Goal: Information Seeking & Learning: Learn about a topic

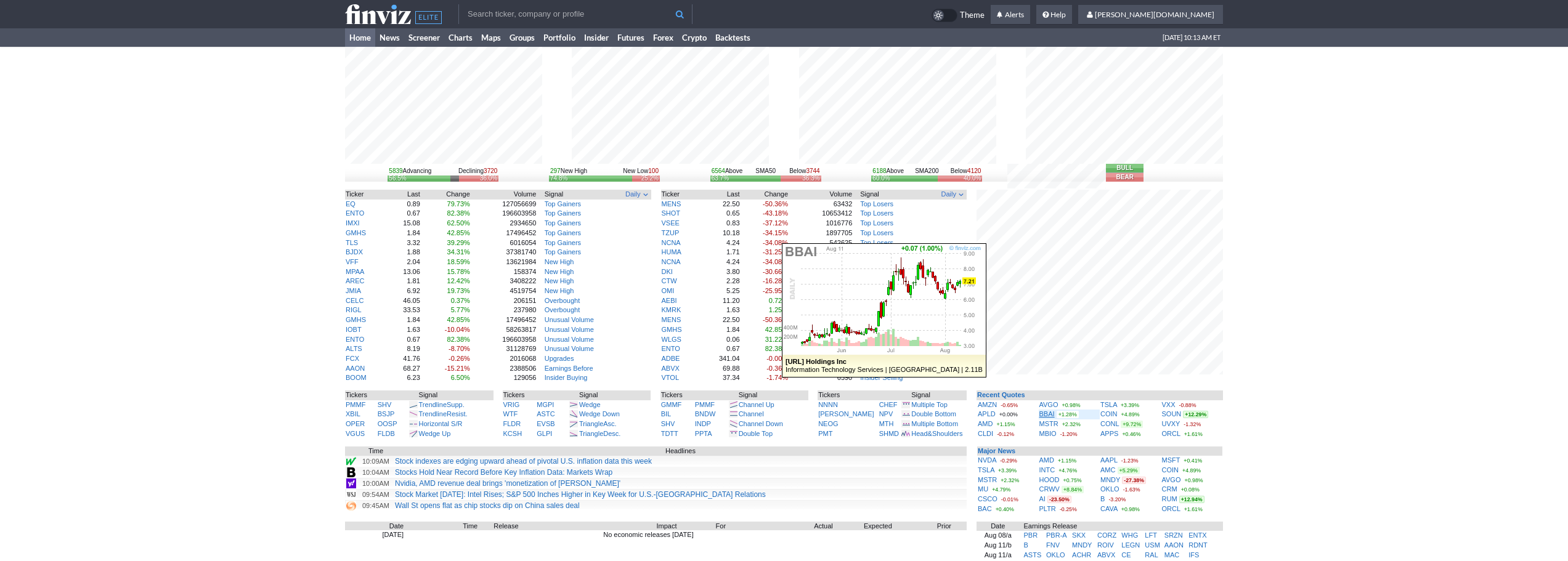
click at [1047, 412] on link "BBAI" at bounding box center [1048, 414] width 15 height 8
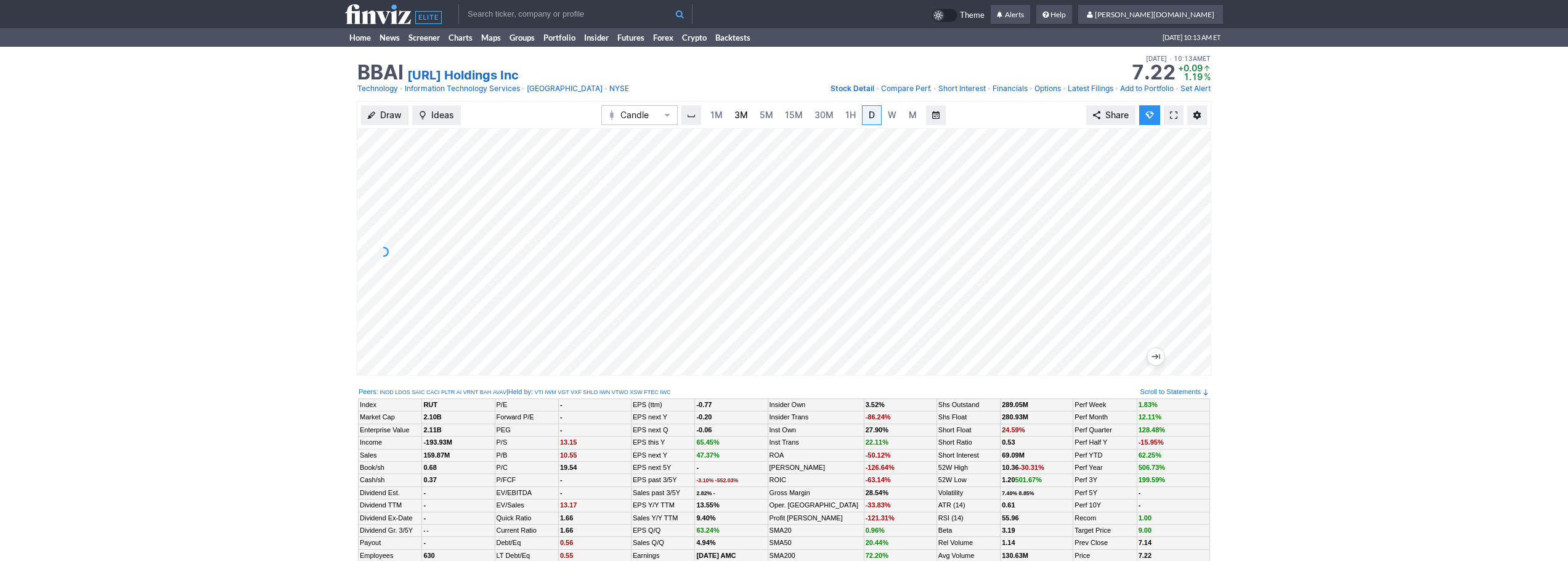
click at [738, 113] on span "3M" at bounding box center [741, 115] width 14 height 10
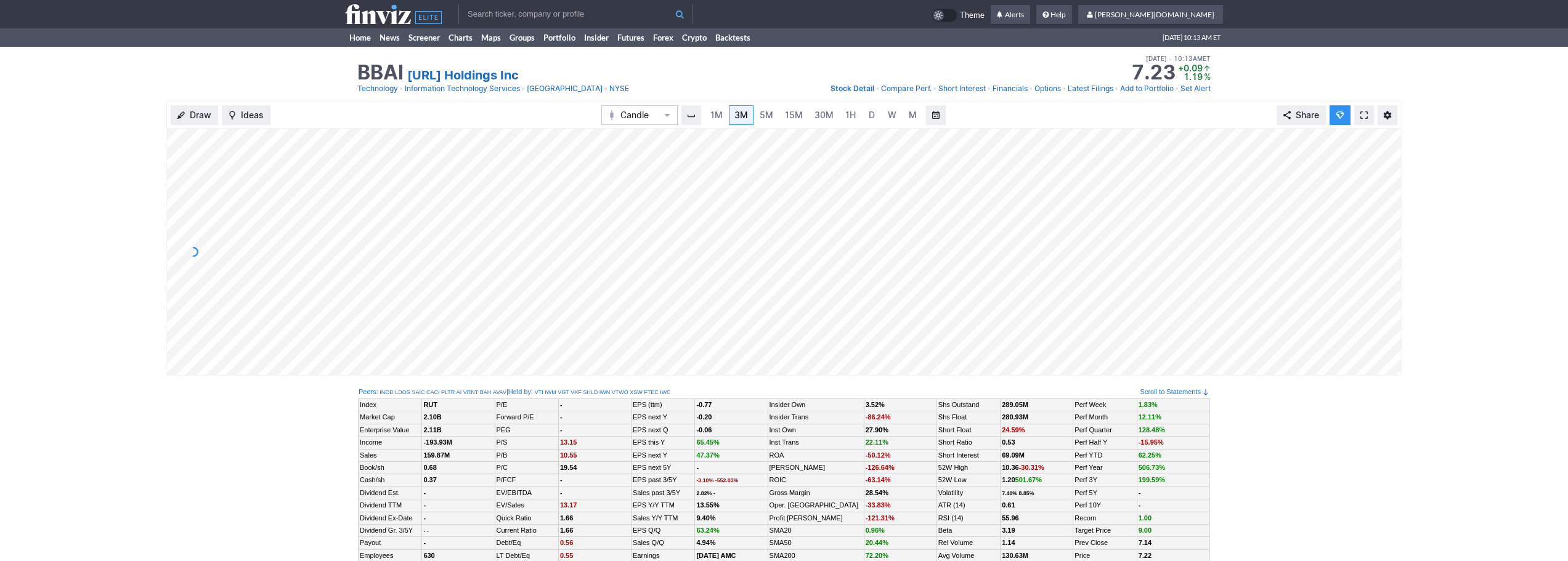
click at [519, 6] on input "text" at bounding box center [576, 14] width 235 height 20
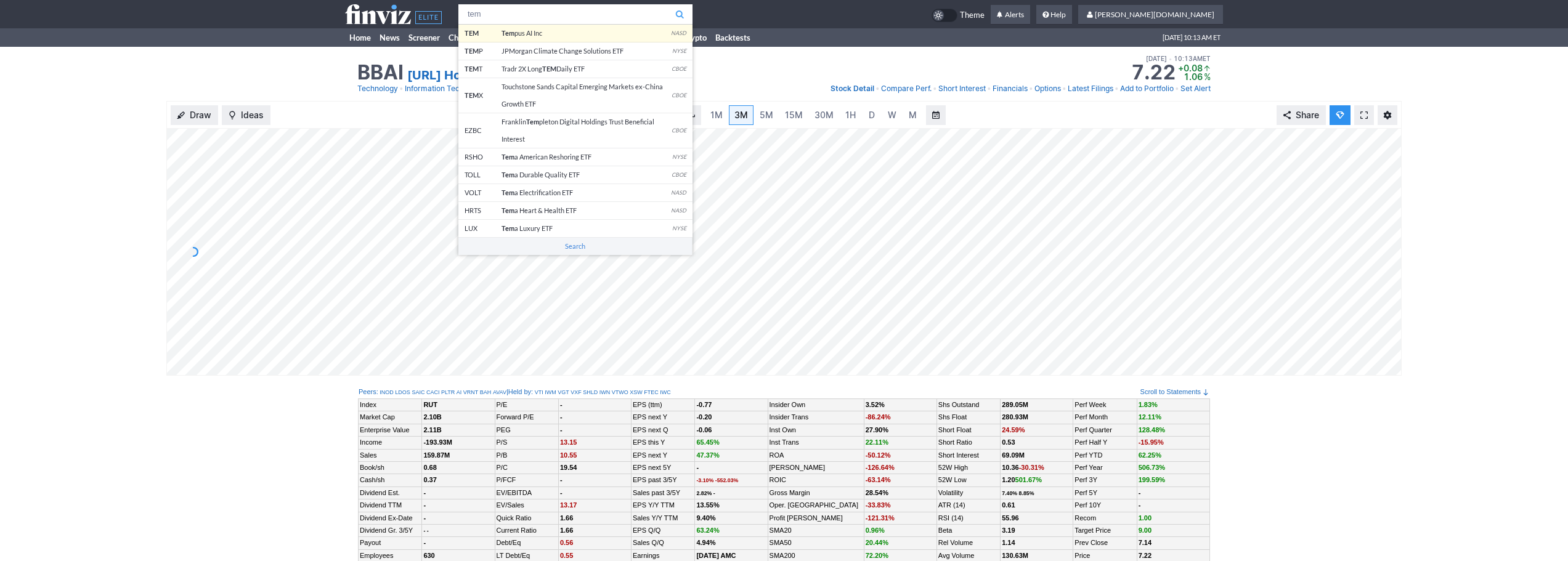
type input "tem"
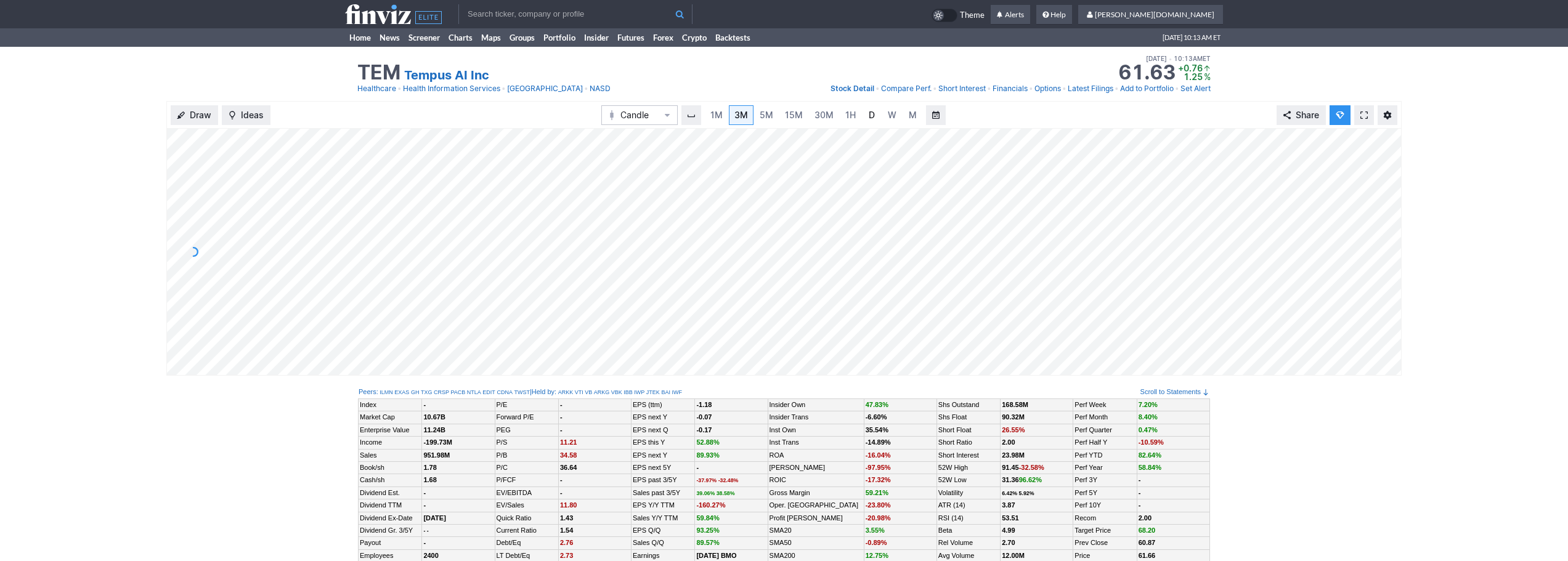
click at [869, 118] on span "D" at bounding box center [871, 115] width 6 height 10
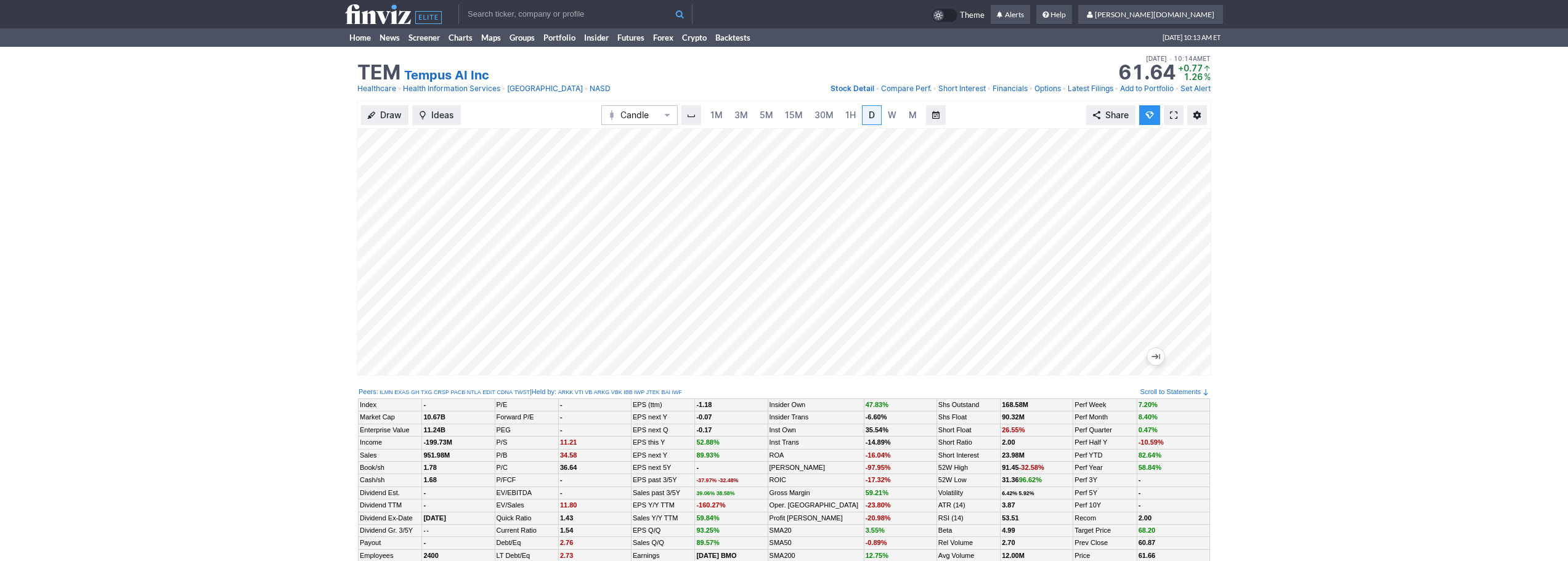
click at [1173, 112] on span at bounding box center [1173, 115] width 8 height 10
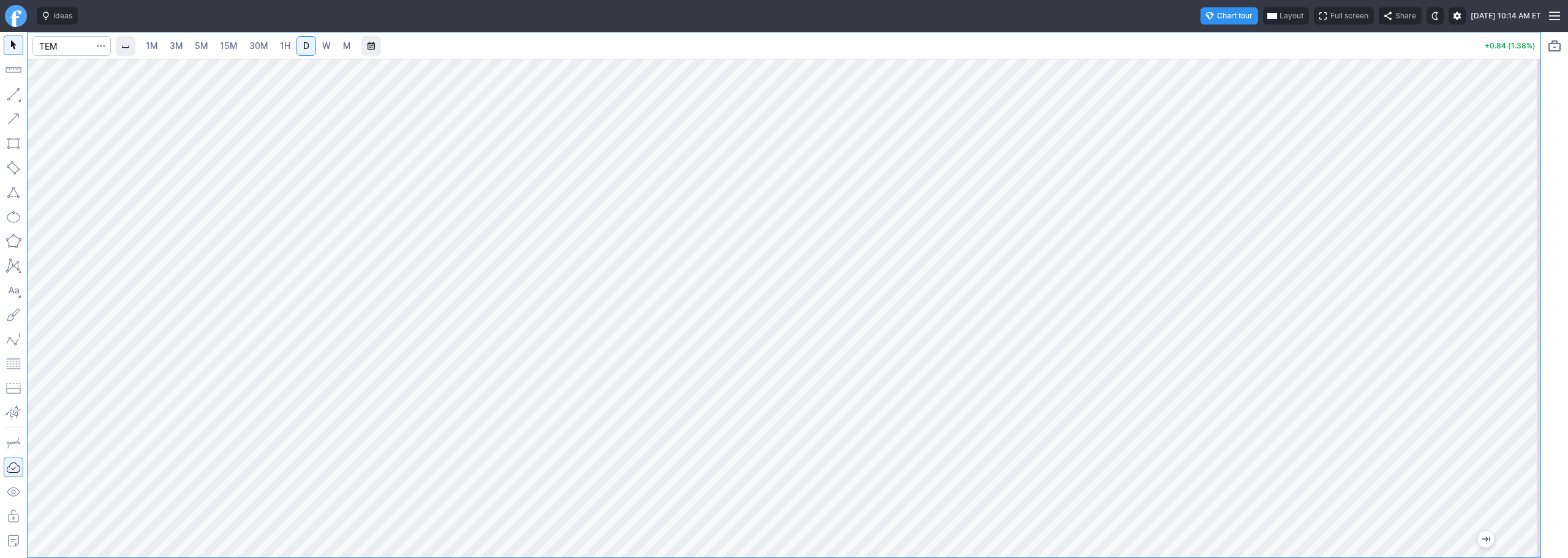
click at [201, 50] on span "5M" at bounding box center [202, 46] width 14 height 10
click at [52, 101] on span "Line" at bounding box center [71, 97] width 49 height 12
drag, startPoint x: 41, startPoint y: 94, endPoint x: 54, endPoint y: 111, distance: 21.4
click at [42, 95] on span "button" at bounding box center [39, 97] width 8 height 17
drag, startPoint x: 60, startPoint y: 95, endPoint x: 87, endPoint y: 104, distance: 28.5
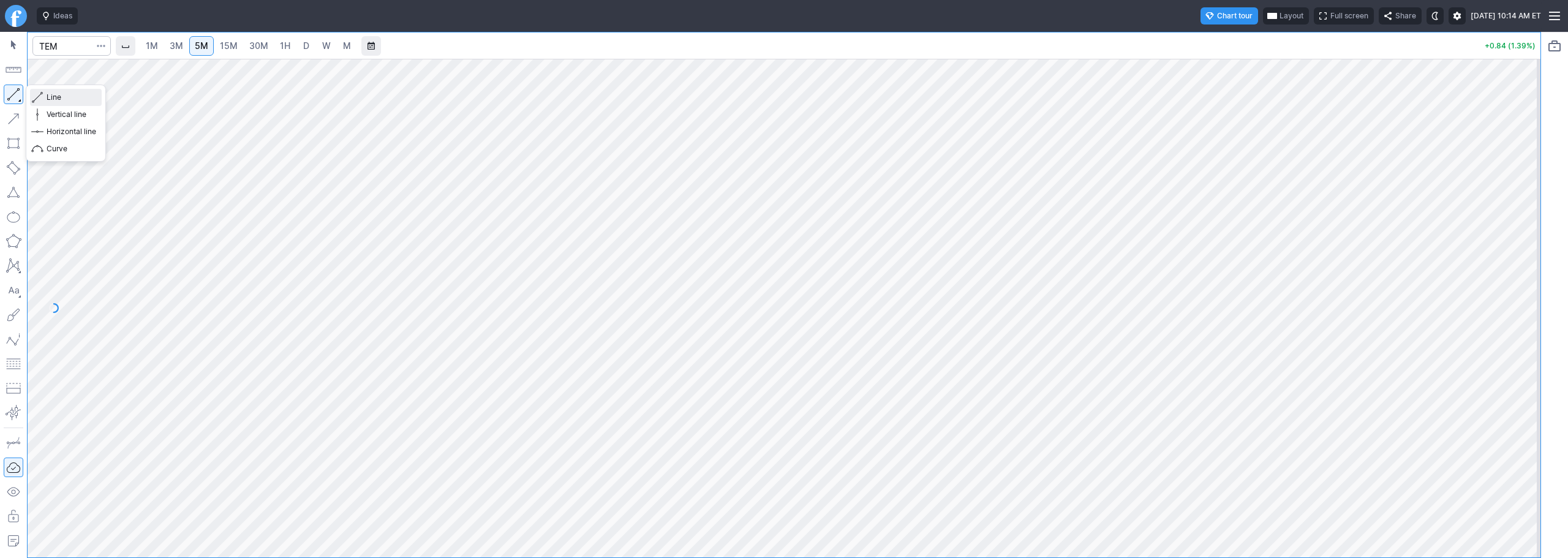
click at [61, 97] on span "Line" at bounding box center [71, 97] width 49 height 12
click at [272, 51] on link "30M" at bounding box center [259, 45] width 30 height 20
click at [290, 46] on span "1H" at bounding box center [285, 46] width 10 height 10
click at [179, 46] on span "3M" at bounding box center [176, 46] width 14 height 10
click at [304, 43] on span "D" at bounding box center [306, 46] width 9 height 12
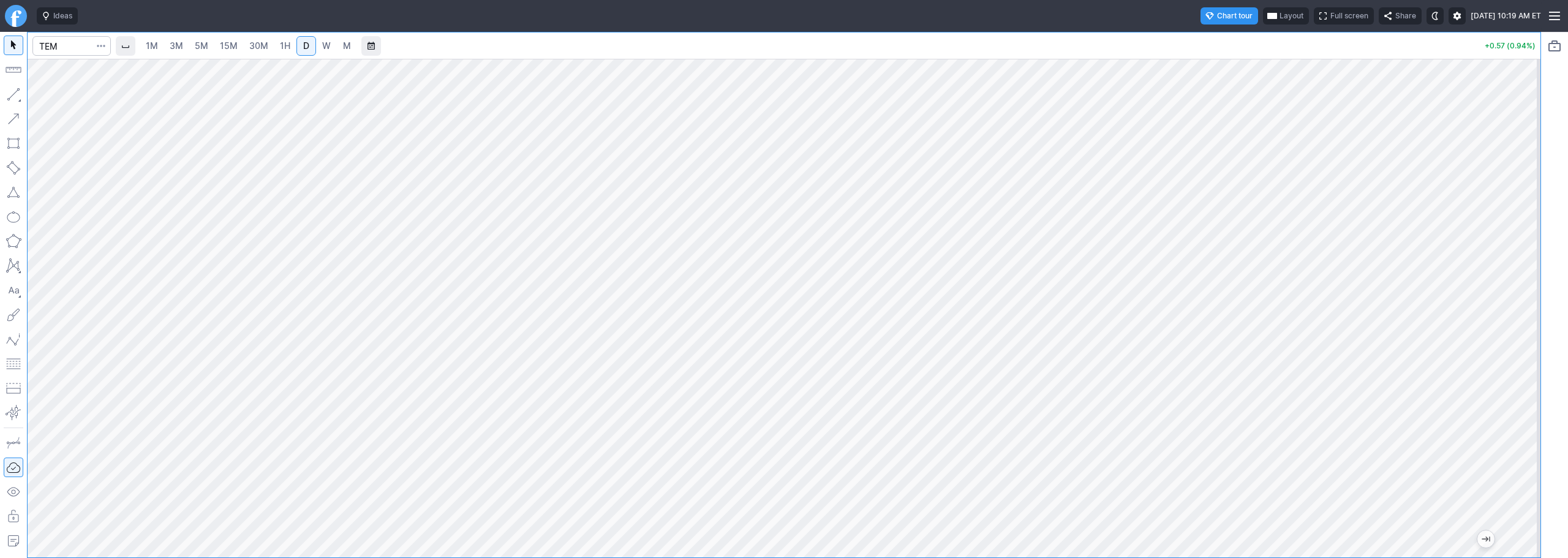
click at [1529, 340] on div at bounding box center [1528, 305] width 26 height 468
click at [1567, 216] on div "1M 3M 5M 15M 30M 1H D W M +0.57 (0.94%)" at bounding box center [784, 294] width 1568 height 526
click at [196, 47] on link "5M" at bounding box center [201, 45] width 25 height 20
click at [178, 43] on span "3M" at bounding box center [176, 46] width 14 height 10
click at [308, 47] on span "D" at bounding box center [305, 46] width 6 height 10
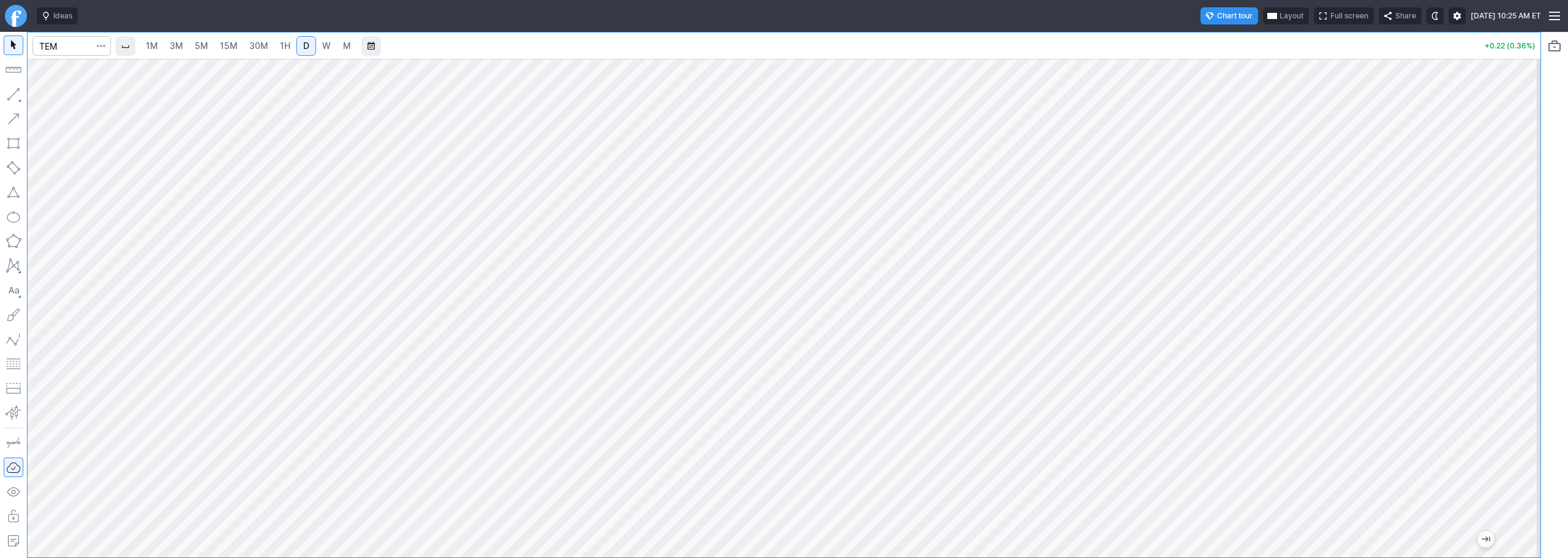
click at [183, 44] on span "3M" at bounding box center [176, 46] width 14 height 10
click at [208, 45] on span "5M" at bounding box center [202, 46] width 14 height 10
